Goal: Find specific page/section: Find specific page/section

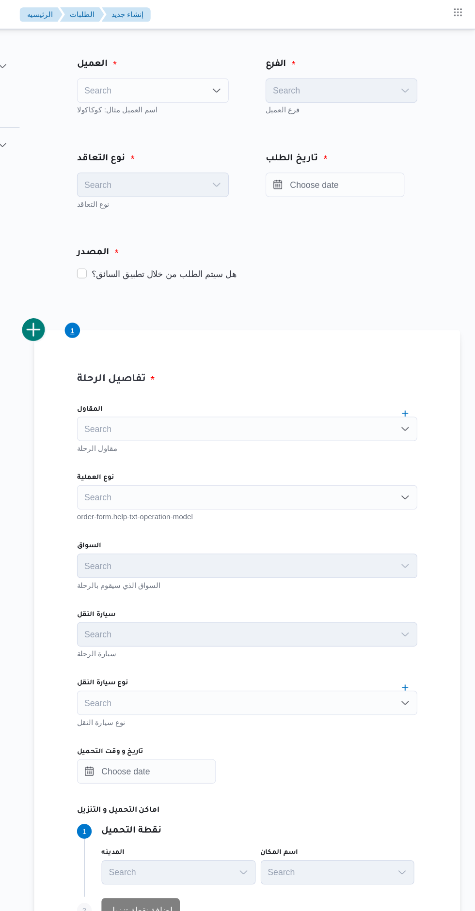
click at [198, 337] on div "Search" at bounding box center [294, 339] width 269 height 19
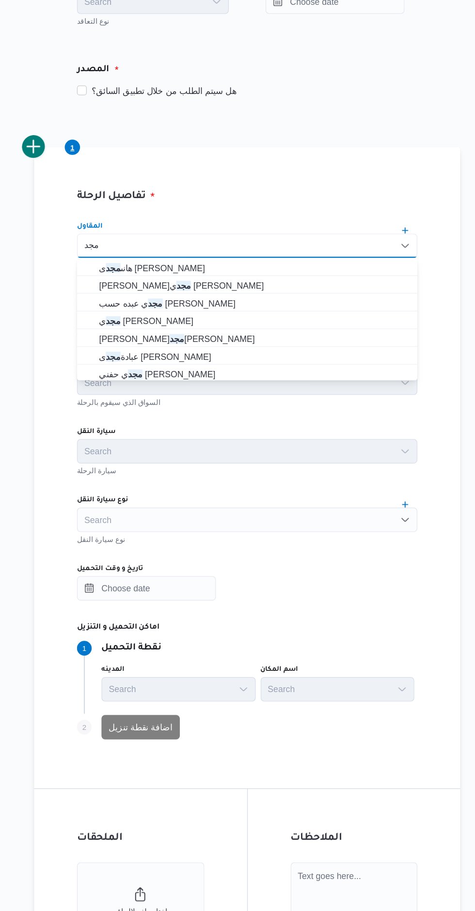
type input "مجد"
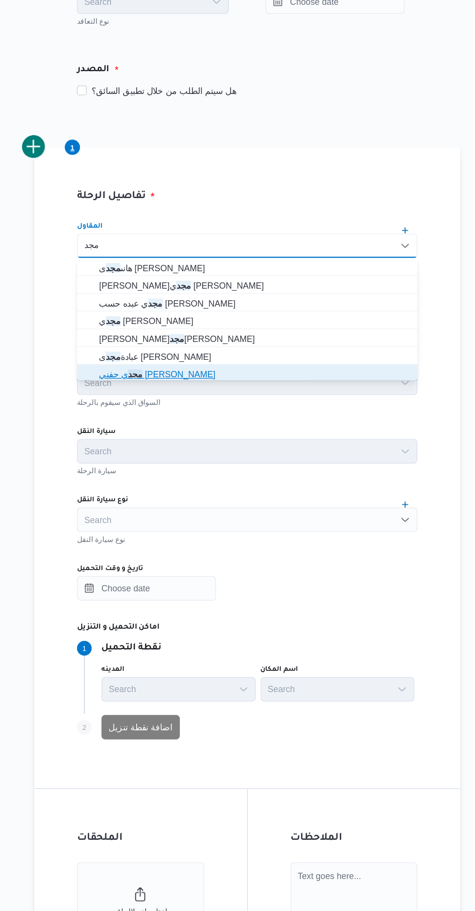
click at [183, 439] on span "مجد ي حفني [PERSON_NAME]" at bounding box center [300, 441] width 246 height 12
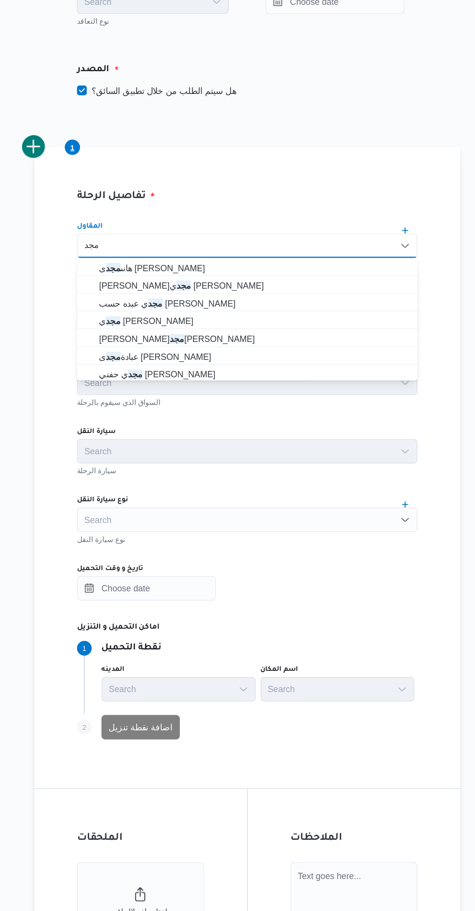
checkbox input "true"
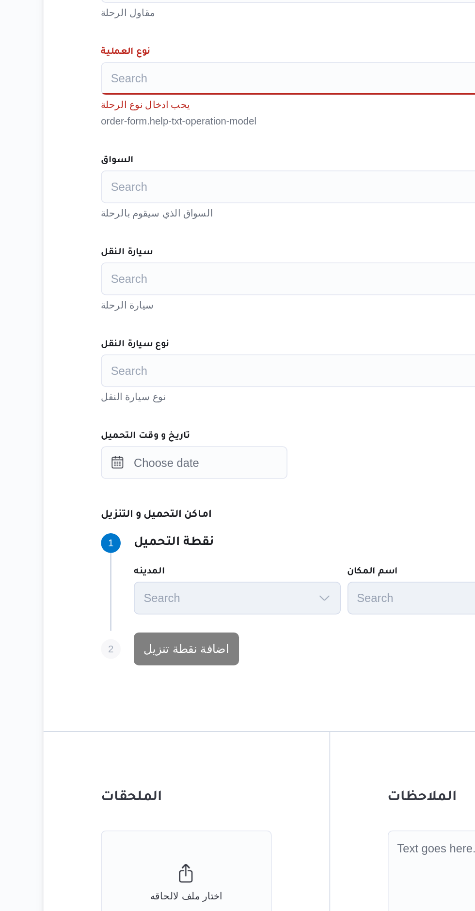
click at [193, 463] on div "Search" at bounding box center [294, 457] width 269 height 19
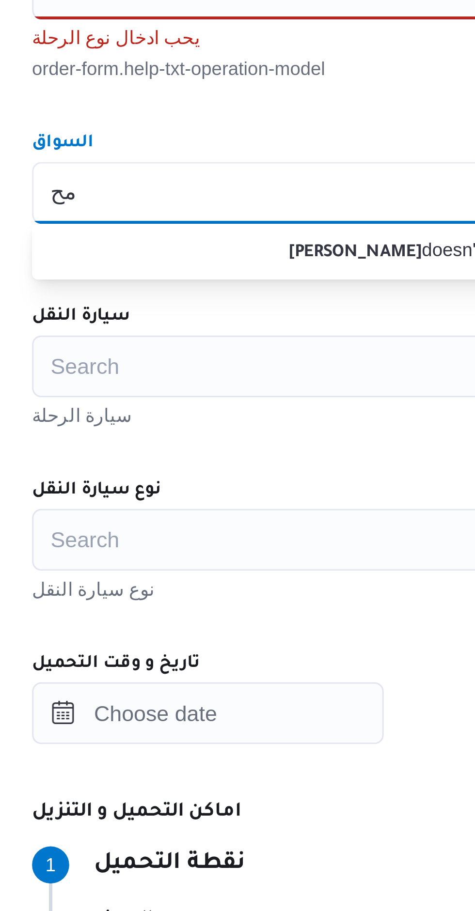
type input "م"
click at [219, 429] on div "المقاول مجدي حفني ابراهيم سالم مقاول الرحلة نوع العملية Search يحب ادخال نوع ال…" at bounding box center [294, 532] width 285 height 440
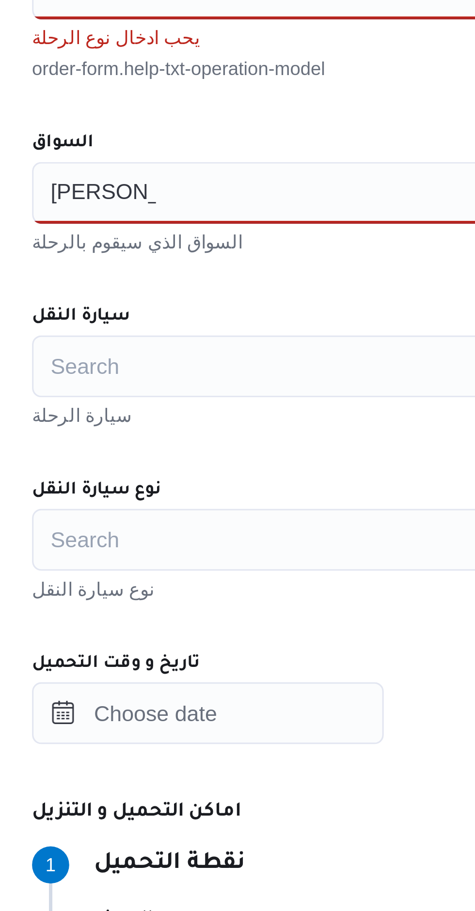
click at [208, 451] on div "محمود صلاح محمود صلاح" at bounding box center [294, 457] width 269 height 19
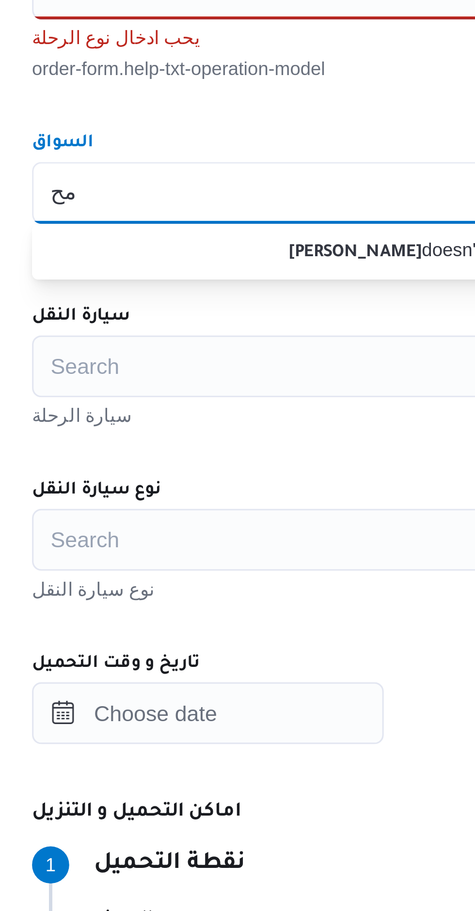
type input "م"
click at [217, 436] on div "المقاول مجدي حفني ابراهيم سالم مقاول الرحلة نوع العملية Search يحب ادخال نوع ال…" at bounding box center [294, 532] width 285 height 440
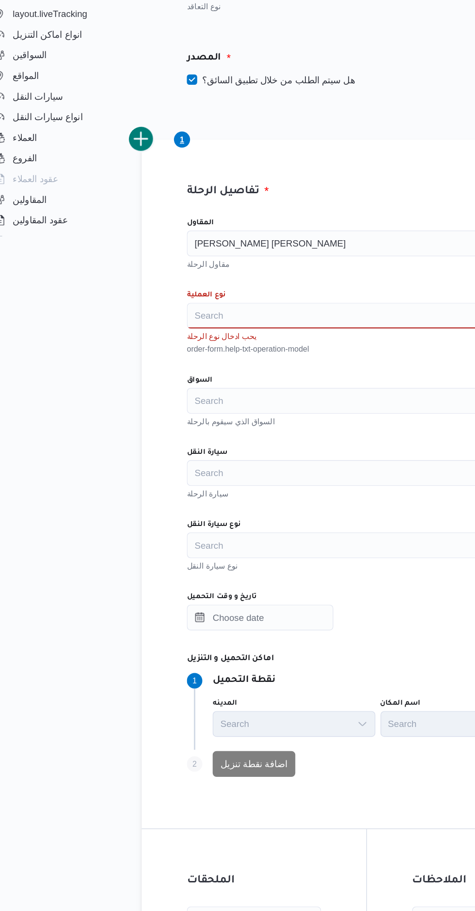
click at [283, 340] on input "المقاول" at bounding box center [283, 340] width 1 height 12
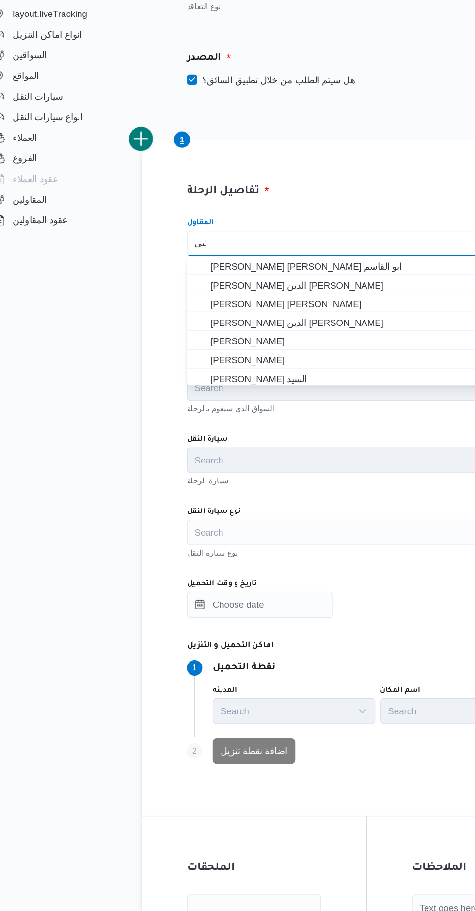
type input "كىيم"
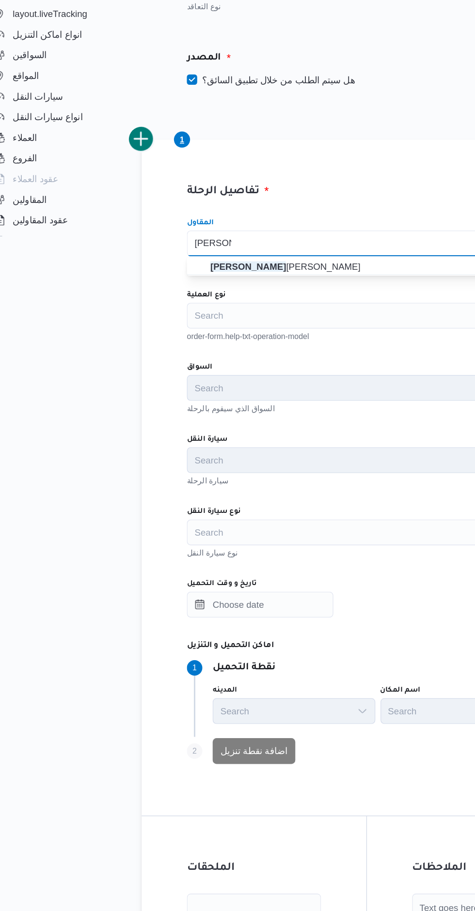
type input "كريم صلاح"
click at [270, 360] on span "كريم صلاح شحاته محمد" at bounding box center [300, 357] width 246 height 12
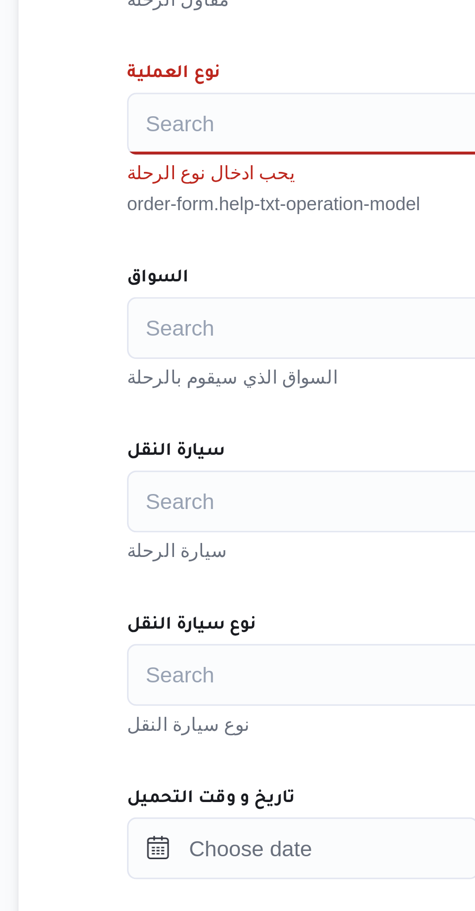
click at [227, 456] on div "Search" at bounding box center [294, 457] width 269 height 19
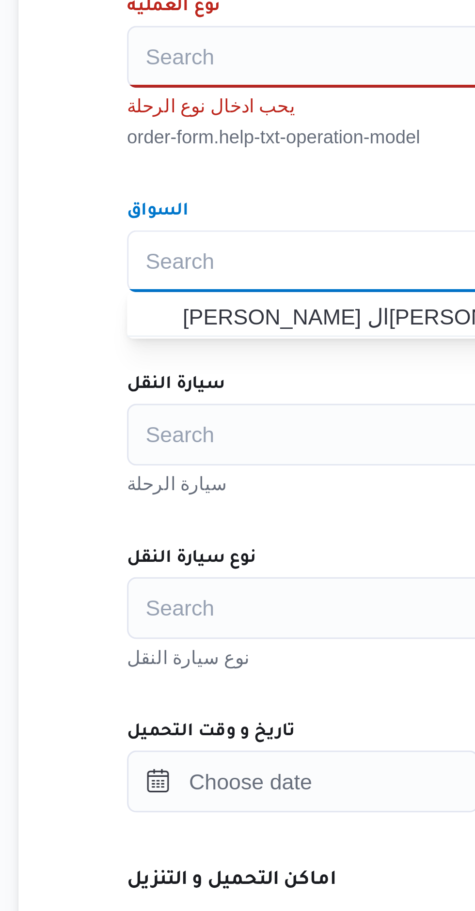
click at [197, 433] on div "المقاول كريم صلاح شحاته محمد مقاول الرحلة نوع العملية Search يحب ادخال نوع الرح…" at bounding box center [294, 532] width 285 height 440
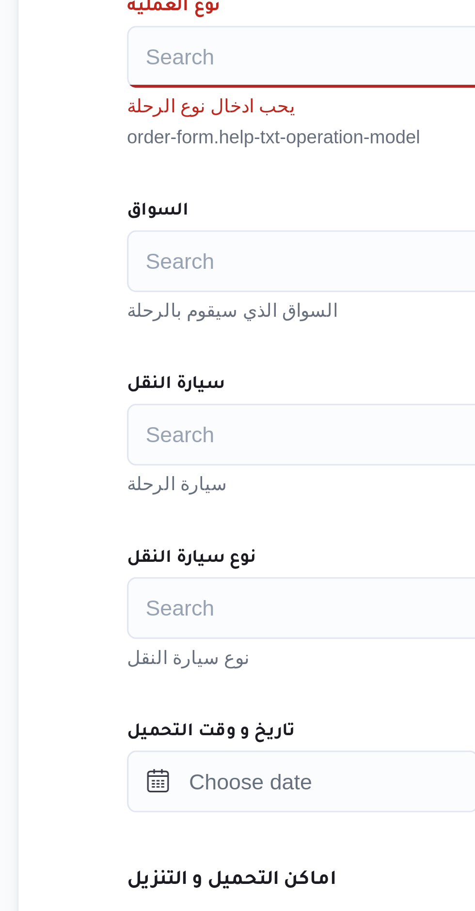
click at [183, 458] on div "Search" at bounding box center [294, 457] width 269 height 19
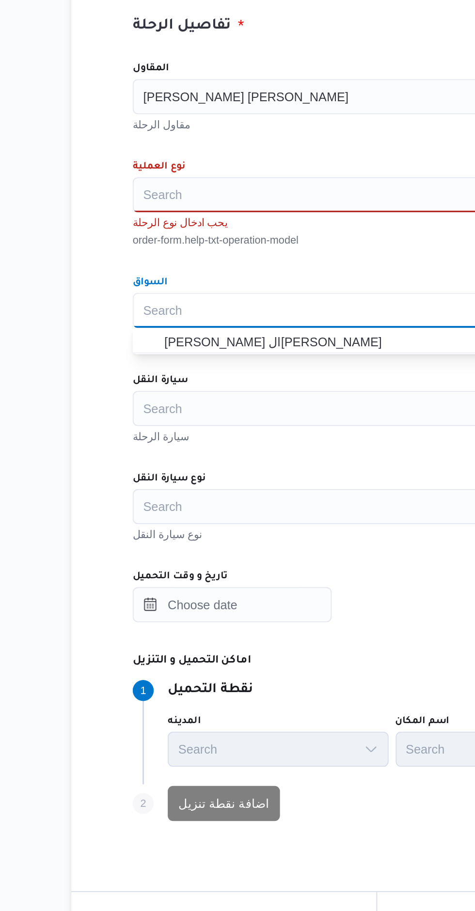
click at [310, 427] on div "المقاول كريم صلاح شحاته محمد مقاول الرحلة نوع العملية Search يحب ادخال نوع الرح…" at bounding box center [294, 532] width 285 height 440
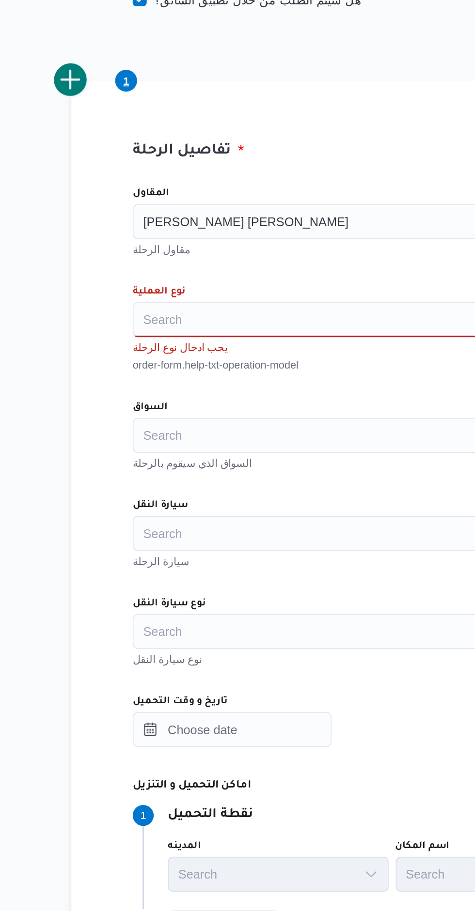
click at [185, 456] on div "Search" at bounding box center [294, 457] width 269 height 19
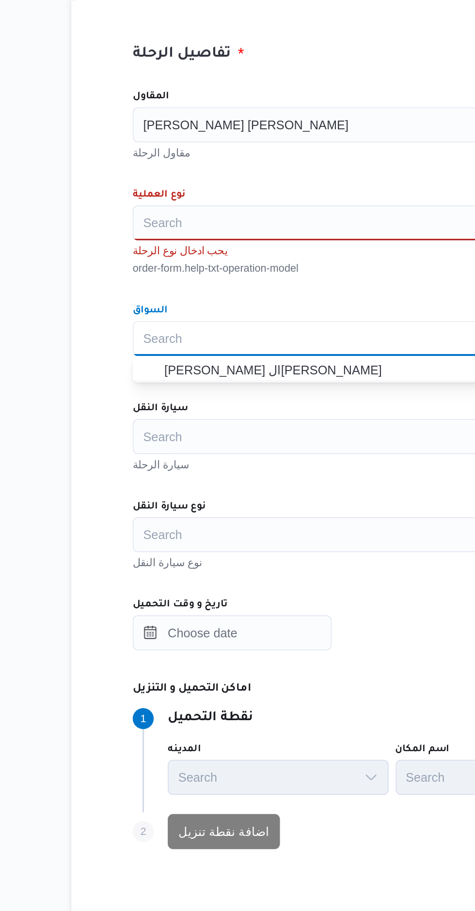
click at [253, 427] on div "المقاول كريم صلاح شحاته محمد مقاول الرحلة نوع العملية Search يحب ادخال نوع الرح…" at bounding box center [294, 532] width 285 height 440
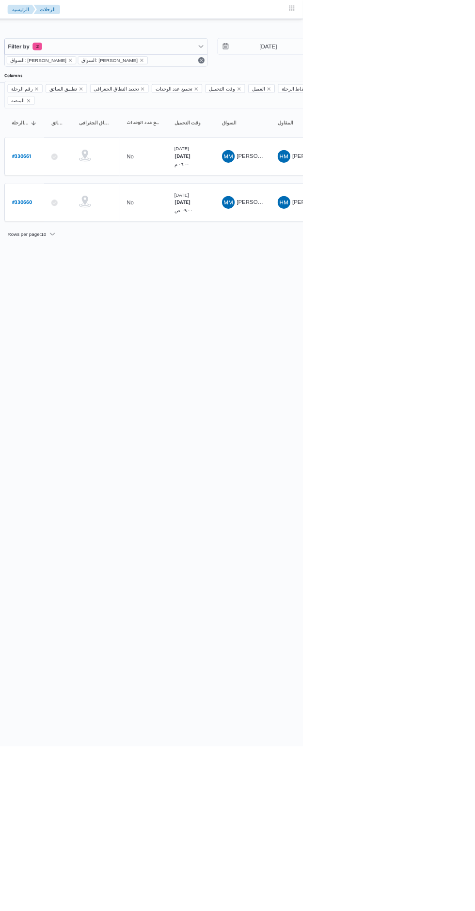
scroll to position [0, 15]
